Goal: Task Accomplishment & Management: Manage account settings

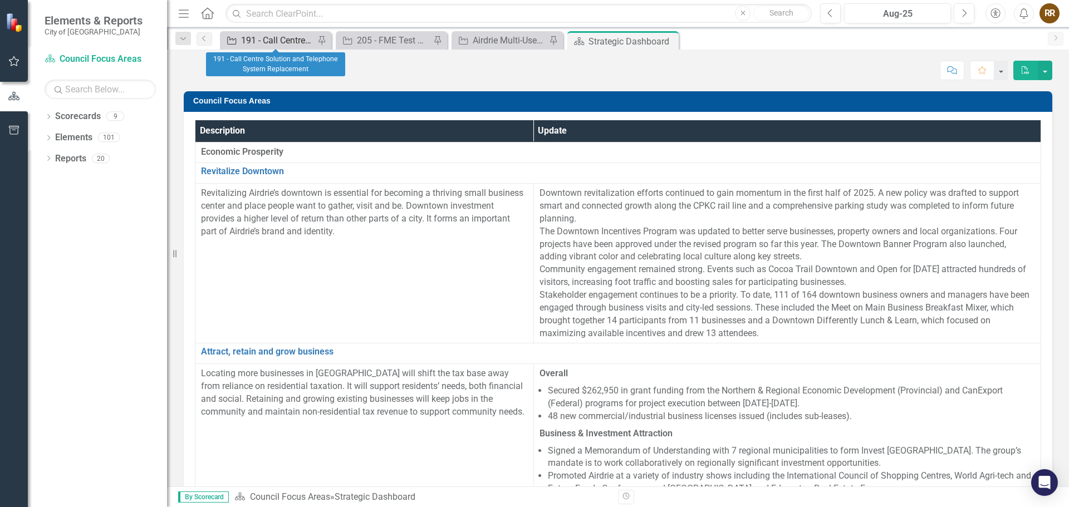
click at [257, 38] on div "191 - Call Centre Solution and Telephone System Replacement" at bounding box center [277, 40] width 73 height 14
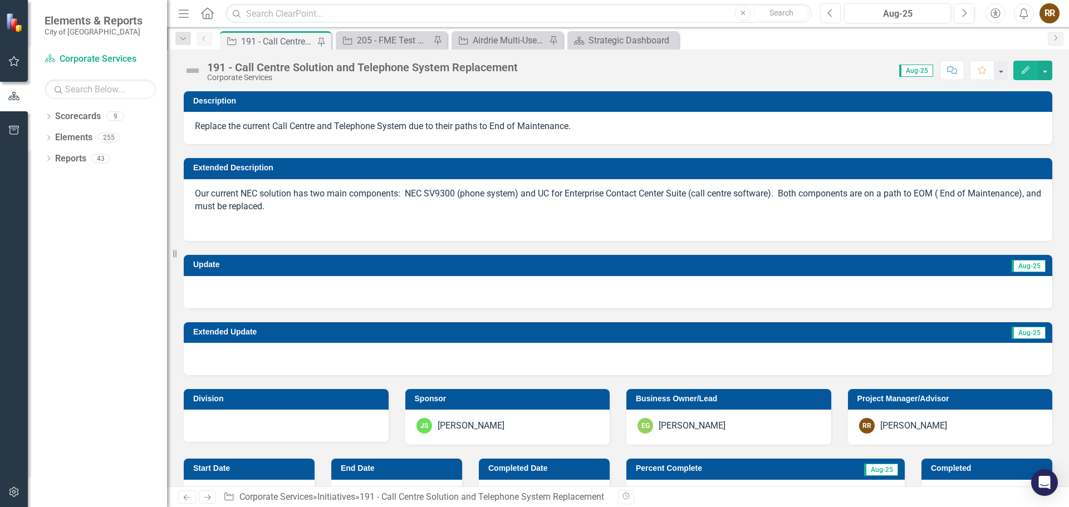
click at [833, 13] on icon "Previous" at bounding box center [830, 13] width 6 height 10
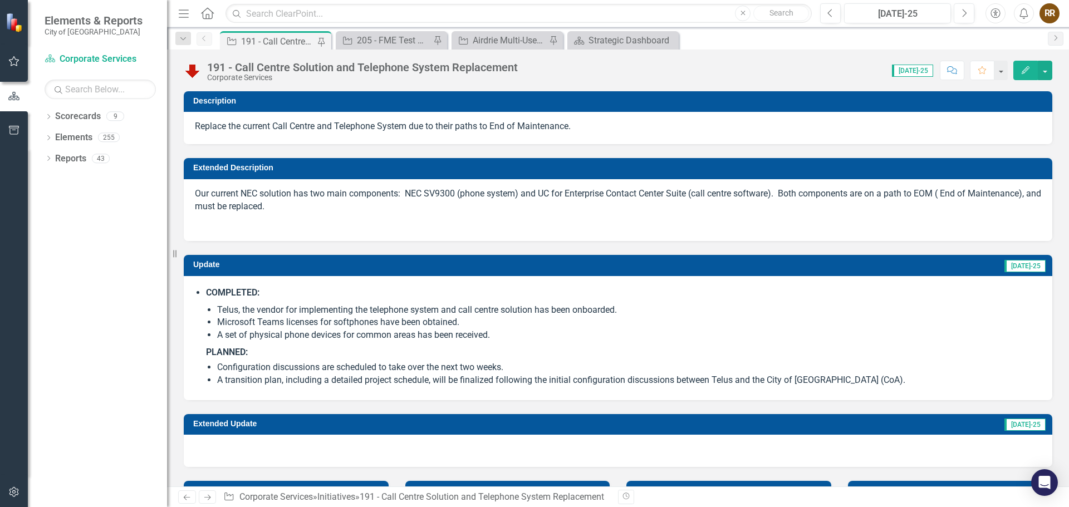
drag, startPoint x: 208, startPoint y: 292, endPoint x: 333, endPoint y: 345, distance: 136.7
click at [333, 346] on li "COMPLETED: Telus, the vendor for implementing the telephone system and call cen…" at bounding box center [623, 337] width 835 height 100
click at [1023, 74] on button "Edit" at bounding box center [1025, 70] width 24 height 19
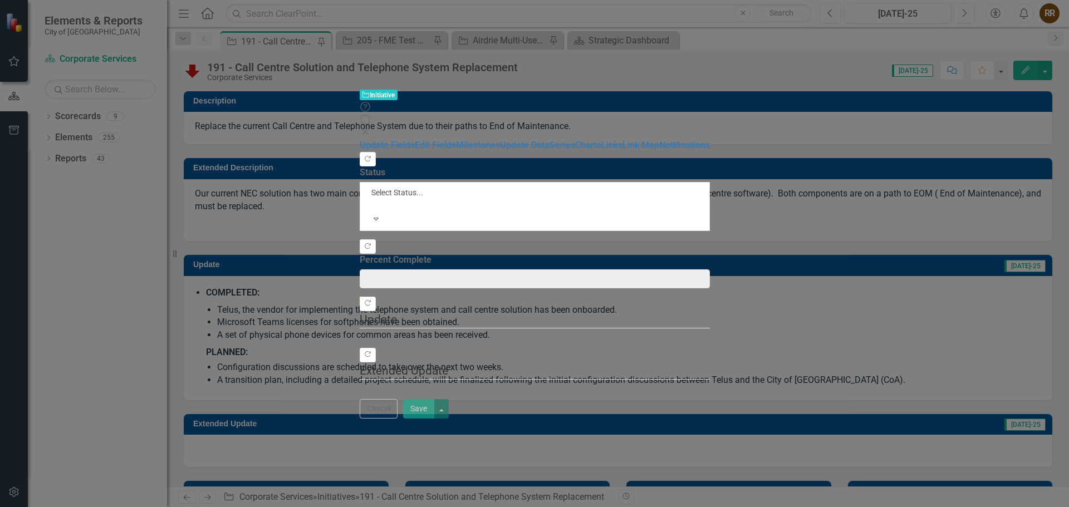
type input "25"
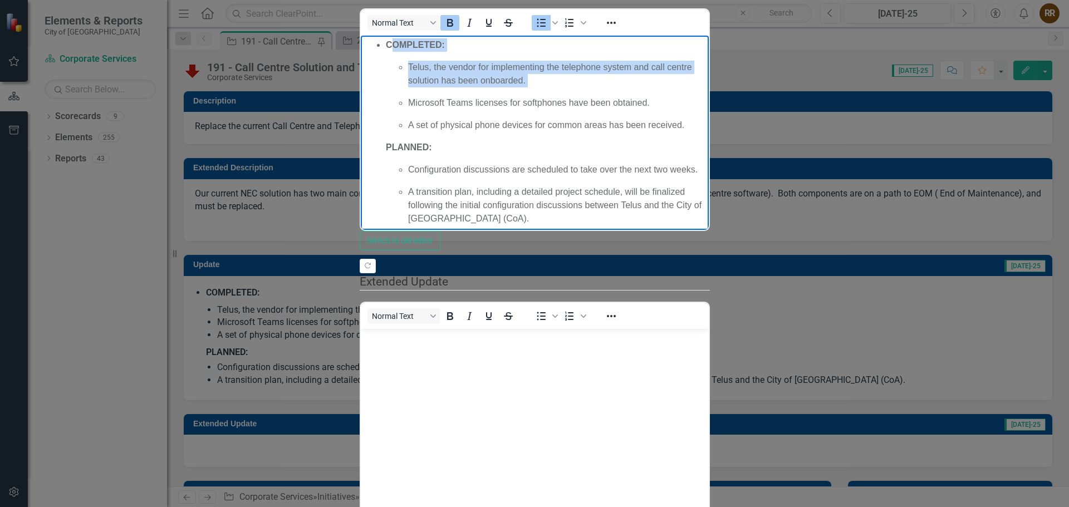
drag, startPoint x: 389, startPoint y: 42, endPoint x: 646, endPoint y: 79, distance: 259.8
click at [646, 79] on li "COMPLETED: Telus, the vendor for implementing the telephone system and call cen…" at bounding box center [545, 131] width 320 height 187
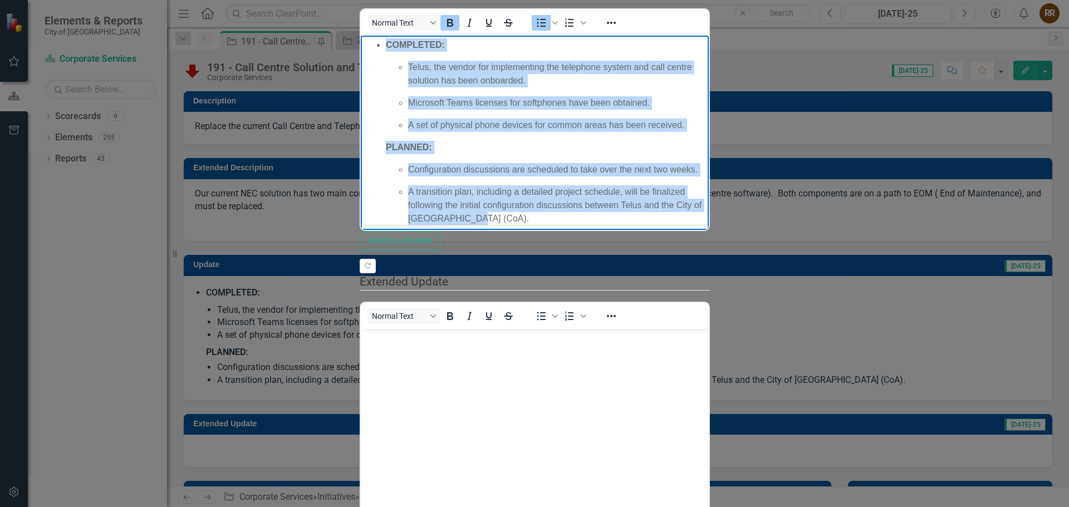
drag, startPoint x: 386, startPoint y: 41, endPoint x: 1056, endPoint y: 180, distance: 684.8
click at [705, 180] on li "COMPLETED: Telus, the vendor for implementing the telephone system and call cen…" at bounding box center [545, 131] width 320 height 187
copy li "COMPLETED: Telus, the vendor for implementing the telephone system and call cen…"
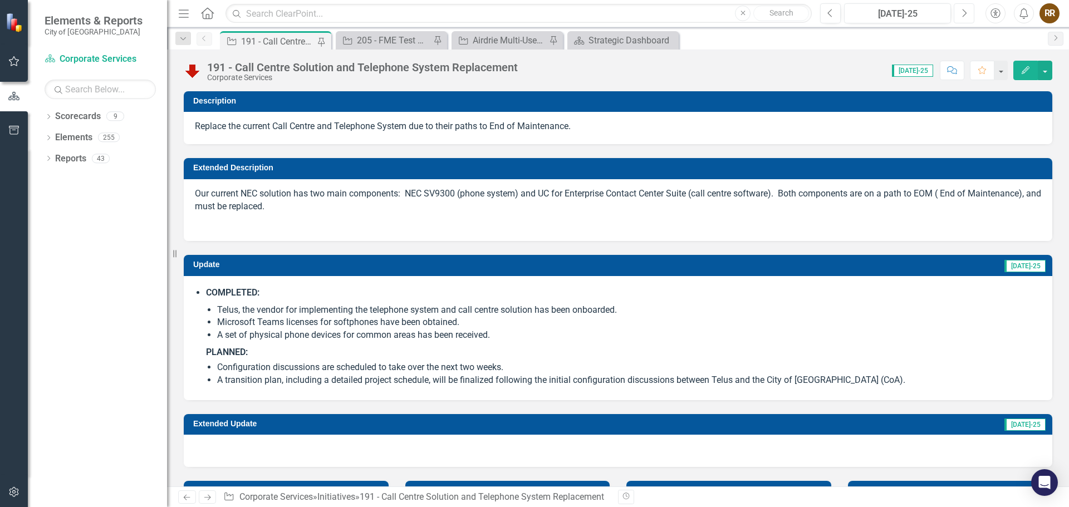
click at [963, 14] on icon "Next" at bounding box center [964, 13] width 6 height 10
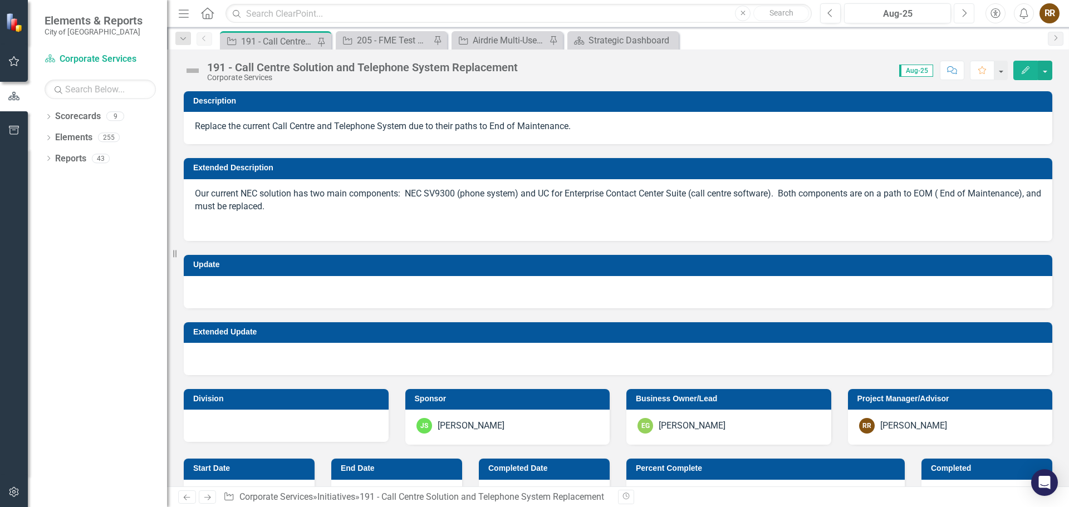
checkbox input "true"
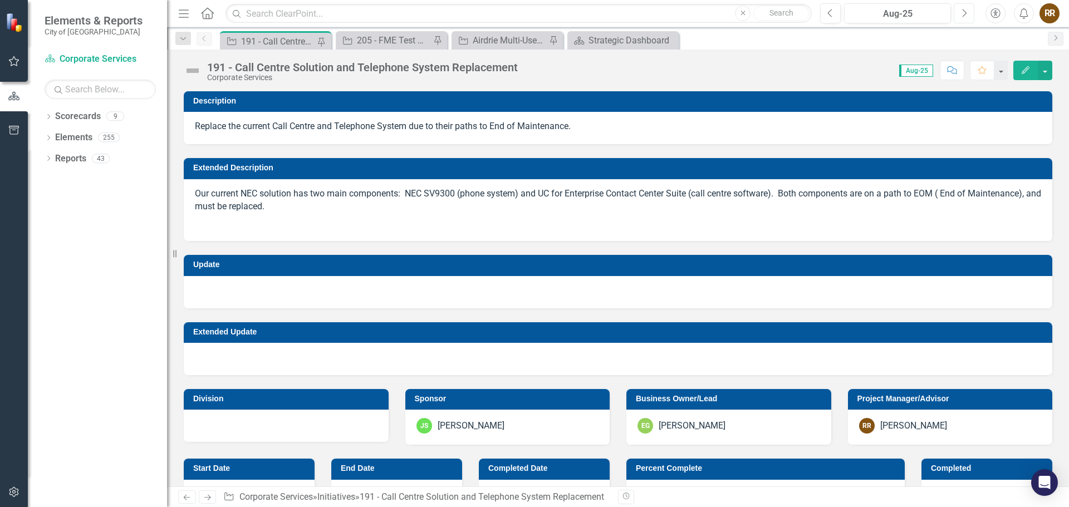
checkbox input "true"
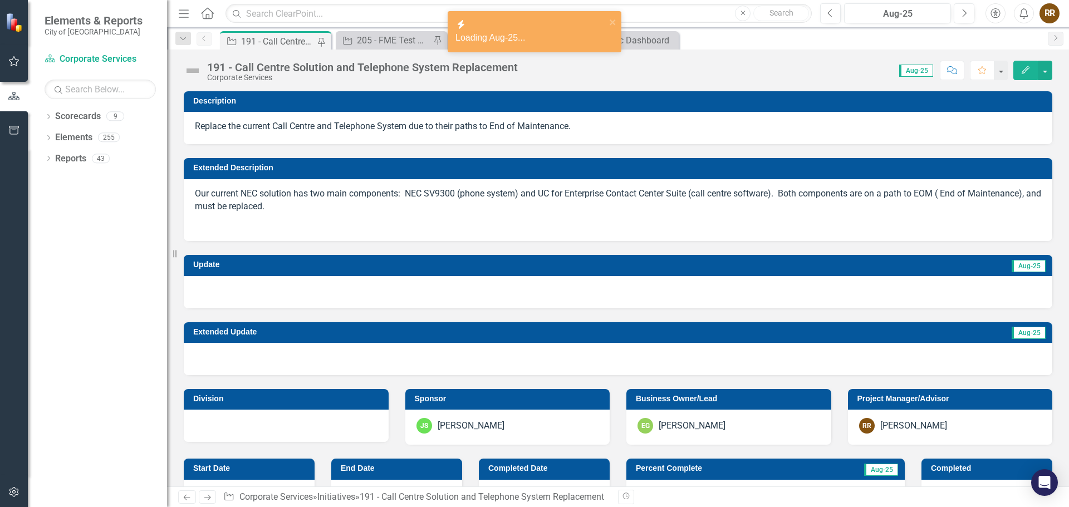
click at [1023, 76] on button "Edit" at bounding box center [1025, 70] width 24 height 19
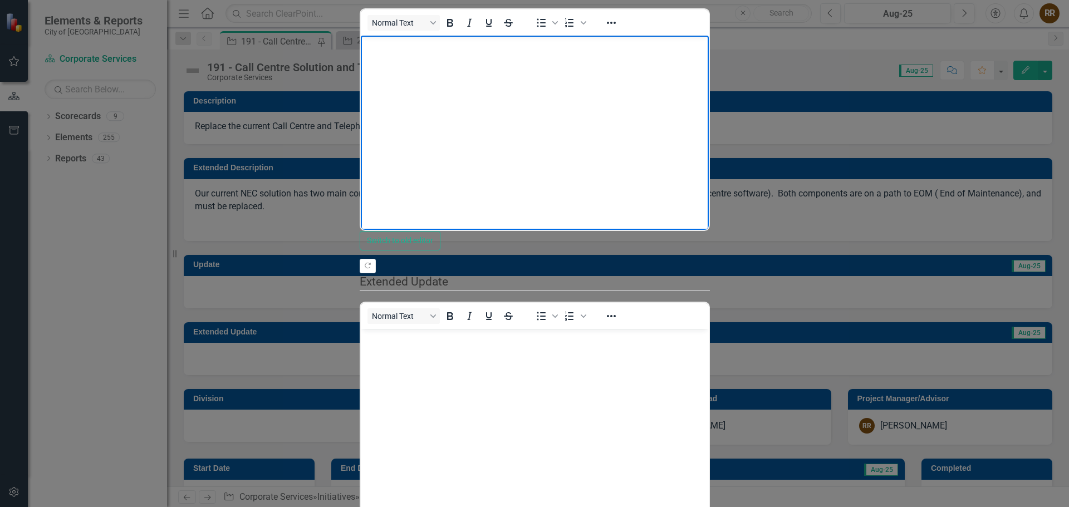
click at [426, 64] on body "Rich Text Area. Press ALT-0 for help." at bounding box center [534, 119] width 348 height 167
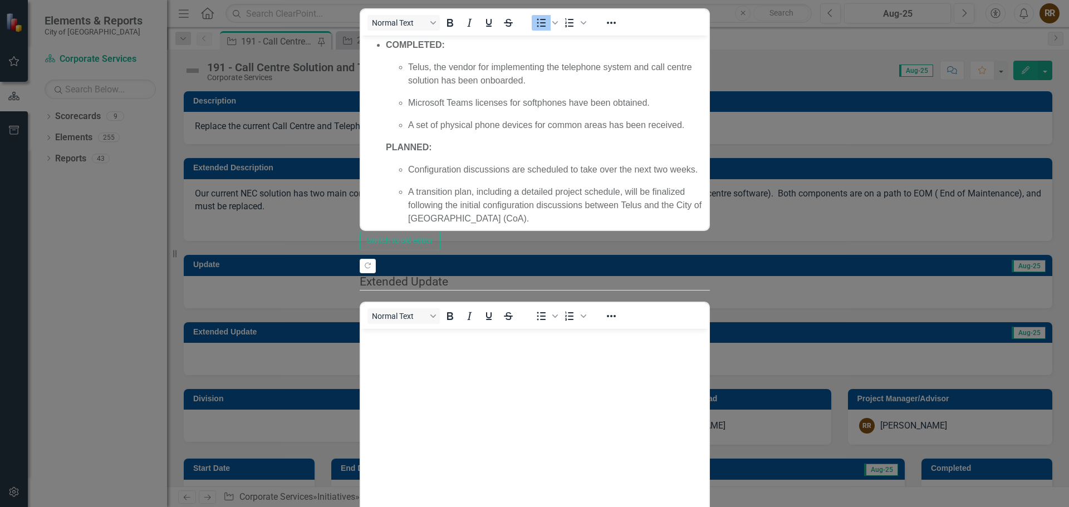
type input "26"
drag, startPoint x: 312, startPoint y: 139, endPoint x: 500, endPoint y: 137, distance: 188.1
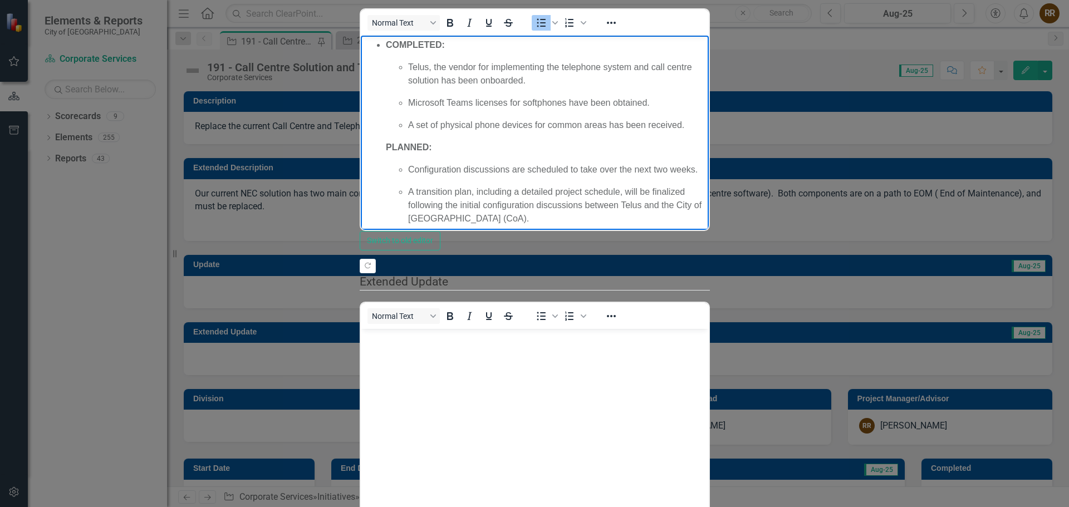
click at [406, 61] on ul "Telus, the vendor for implementing the telephone system and call centre solutio…" at bounding box center [545, 96] width 320 height 71
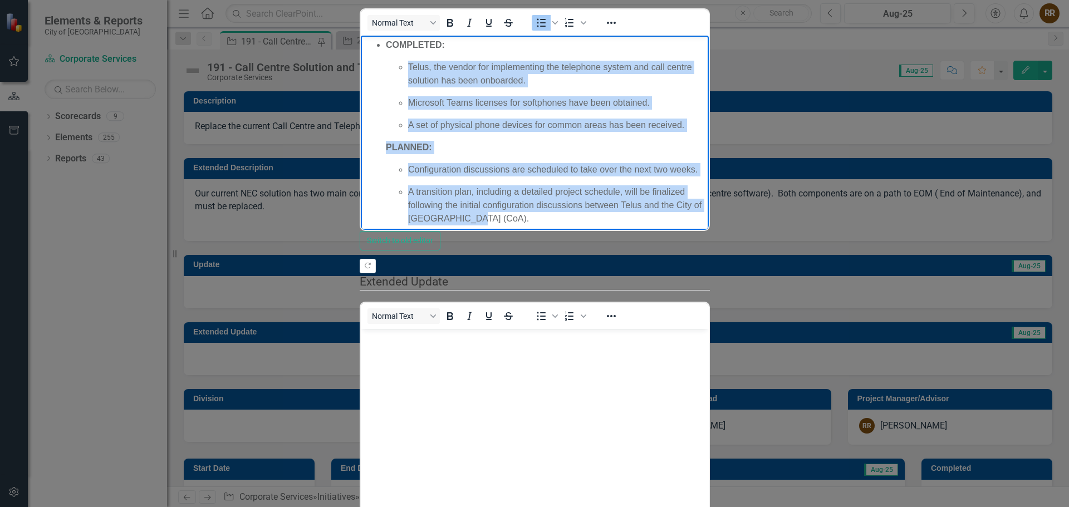
drag, startPoint x: 405, startPoint y: 63, endPoint x: 1104, endPoint y: 200, distance: 712.3
click at [708, 200] on html "COMPLETED: Telus, the vendor for implementing the telephone system and call cen…" at bounding box center [534, 136] width 348 height 201
paste body "Rich Text Area. Press ALT-0 for help."
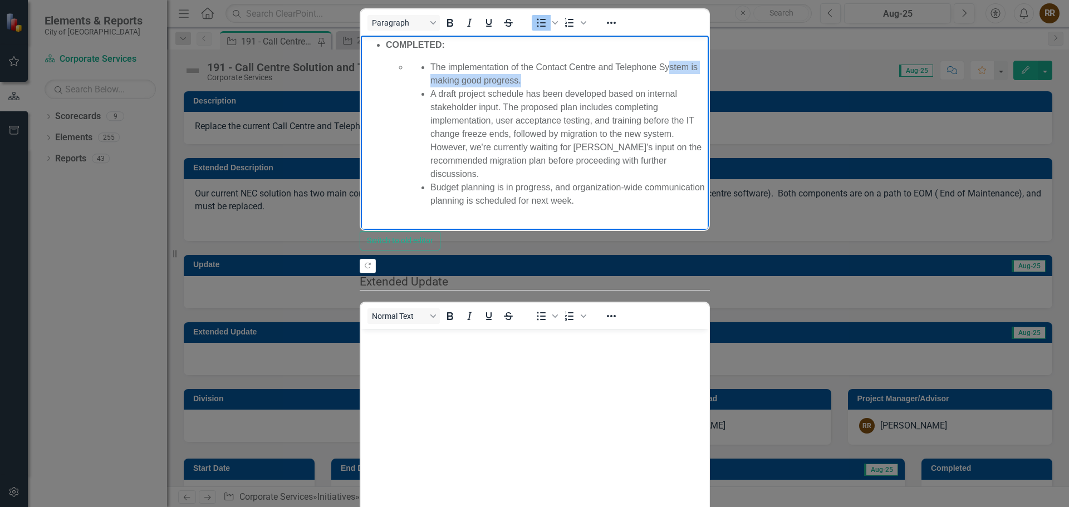
drag, startPoint x: 794, startPoint y: 65, endPoint x: 668, endPoint y: 65, distance: 126.3
click at [668, 65] on li "The implementation of the Contact Centre and Telephone System is making good pr…" at bounding box center [567, 74] width 275 height 27
click at [530, 71] on li "The implementation of the Contact Centre and Telephone System is making good pr…" at bounding box center [567, 74] width 275 height 27
drag, startPoint x: 799, startPoint y: 66, endPoint x: 699, endPoint y: 67, distance: 100.2
click at [699, 67] on li "The implementation of the Contact Centre and Telephone System is making good pr…" at bounding box center [567, 74] width 275 height 27
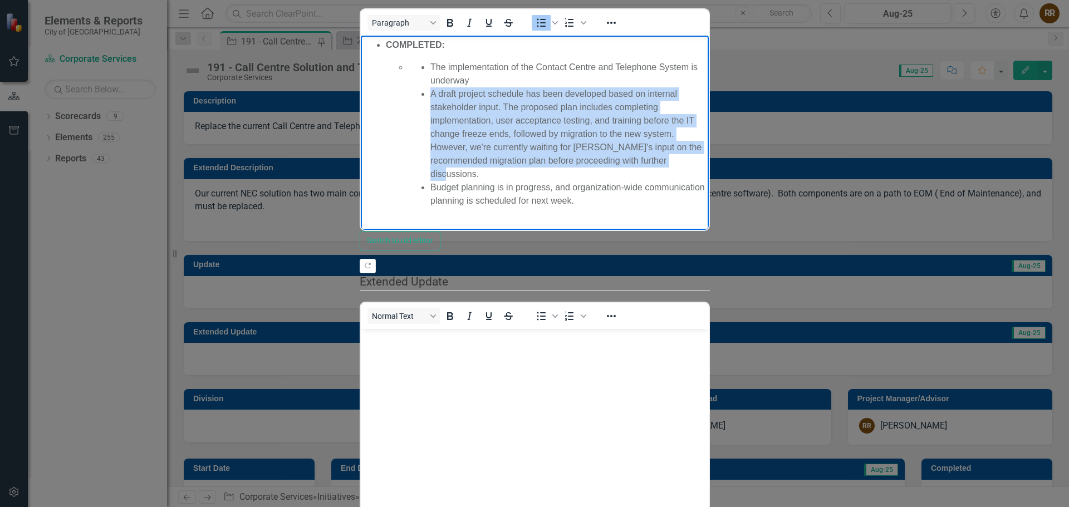
drag, startPoint x: 675, startPoint y: 109, endPoint x: 417, endPoint y: 78, distance: 259.5
click at [417, 78] on ul "The implementation of the Contact Centre and Telephone System is underway A dra…" at bounding box center [556, 134] width 298 height 147
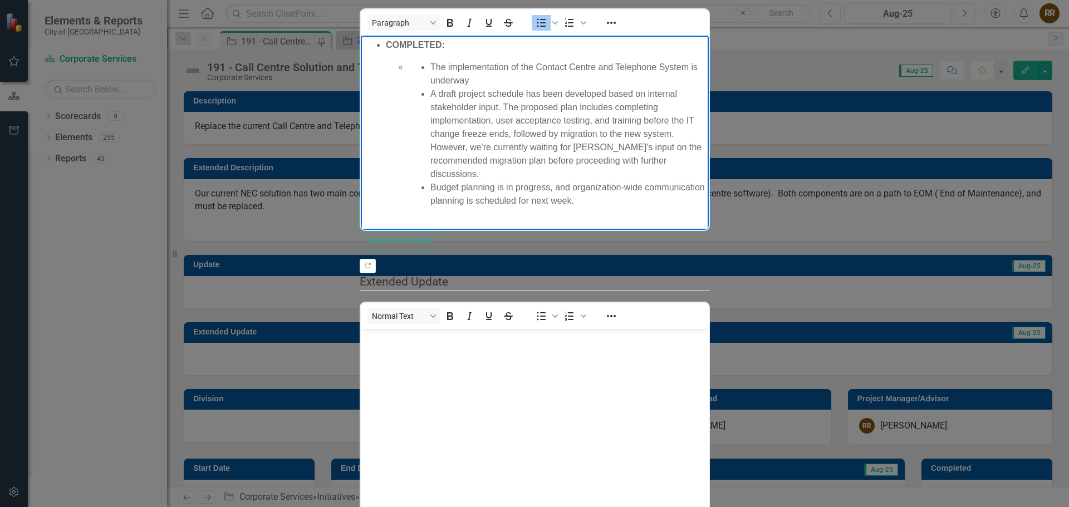
click at [705, 94] on li "A draft project schedule has been developed based on internal stakeholder input…" at bounding box center [567, 134] width 275 height 94
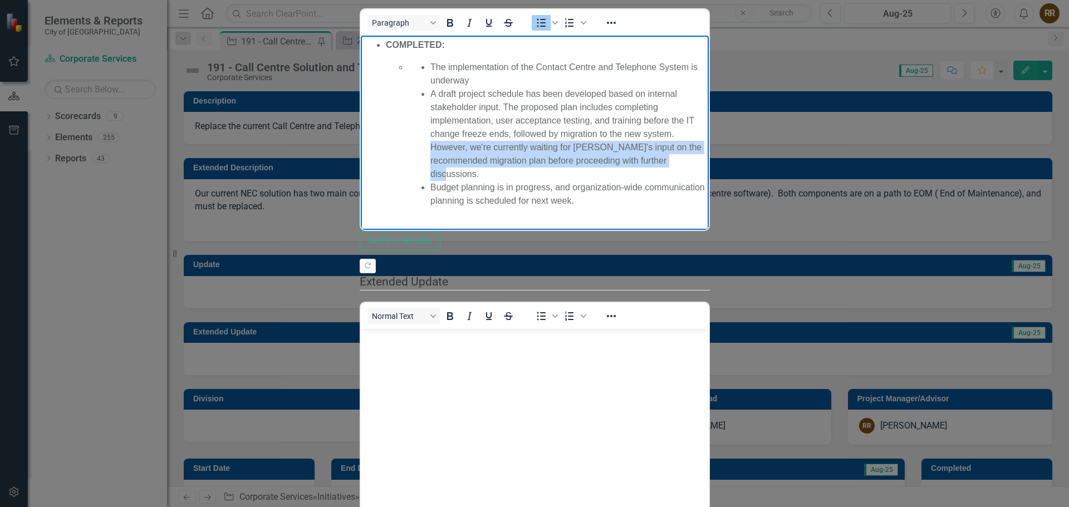
drag, startPoint x: 777, startPoint y: 94, endPoint x: 1062, endPoint y: 107, distance: 285.9
click at [705, 107] on li "A draft project schedule has been developed based on internal stakeholder input…" at bounding box center [567, 134] width 275 height 94
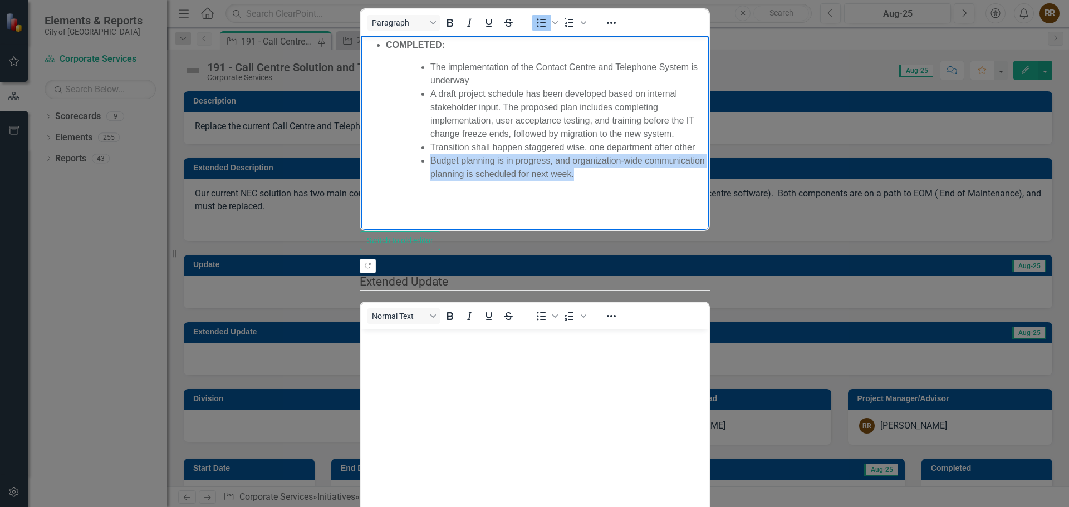
drag, startPoint x: 859, startPoint y: 126, endPoint x: 368, endPoint y: 125, distance: 491.4
click at [368, 125] on ul "COMPLETED: The implementation of the Contact Centre and Telephone System is und…" at bounding box center [534, 116] width 342 height 156
